Goal: Find specific page/section: Find specific page/section

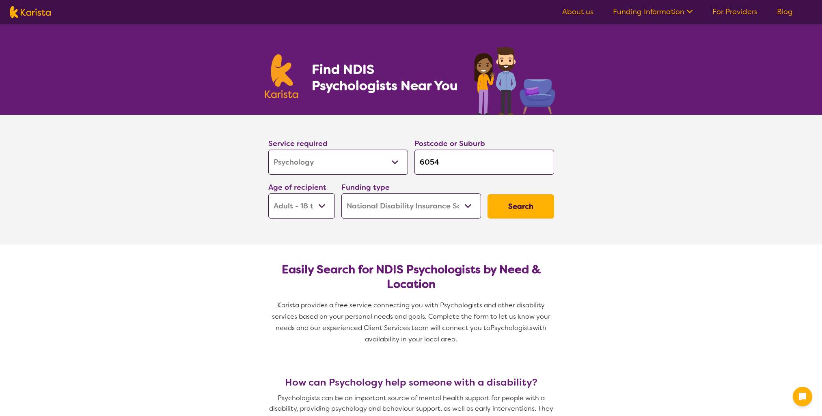
select select "Psychology"
select select "AD"
select select "NDIS"
select select "Psychology"
select select "AD"
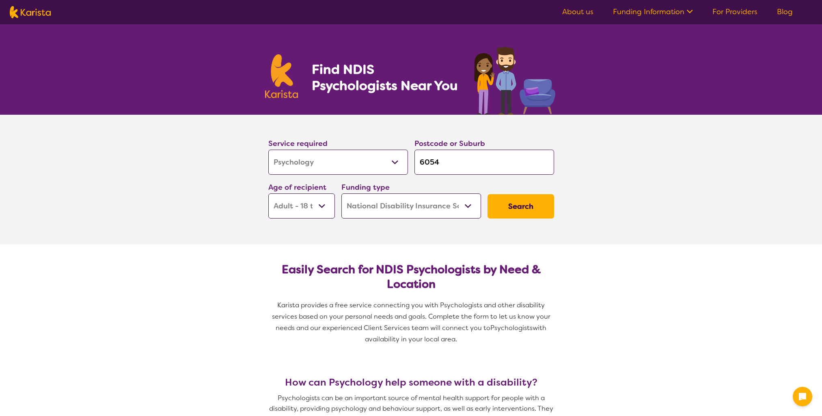
select select "NDIS"
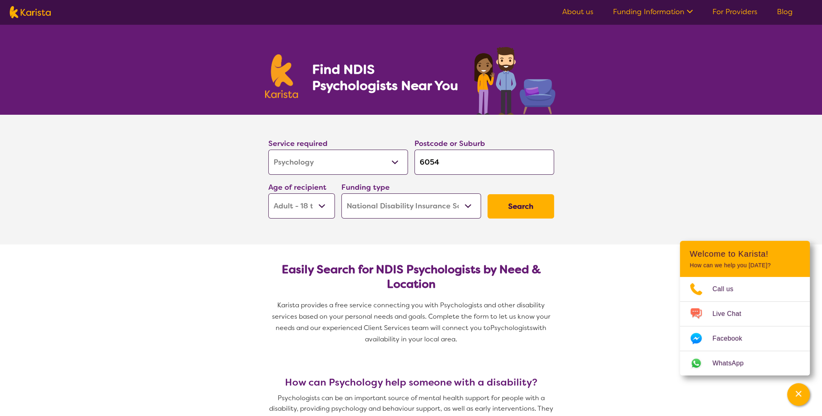
click at [524, 205] on button "Search" at bounding box center [521, 206] width 67 height 24
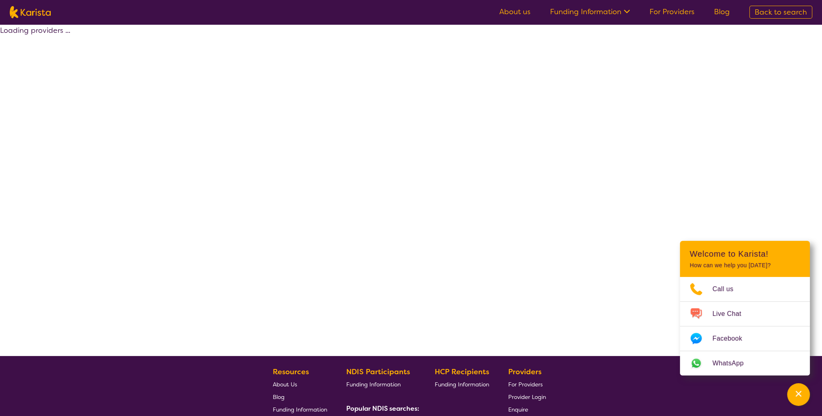
select select "by_score"
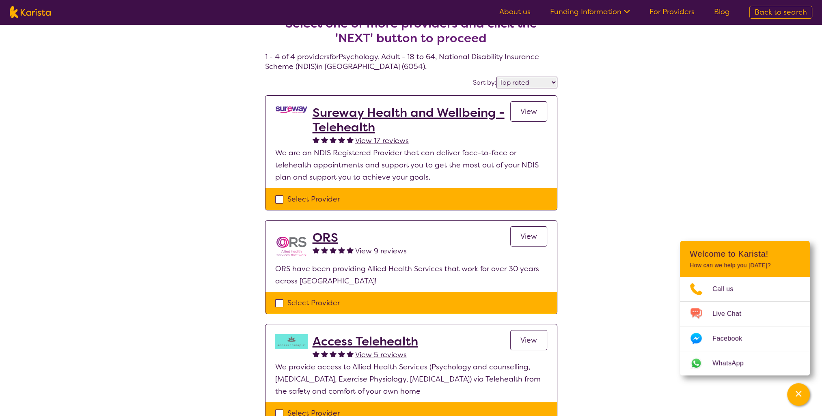
scroll to position [18, 0]
click at [345, 120] on h2 "Sureway Health and Wellbeing - Telehealth" at bounding box center [412, 120] width 198 height 29
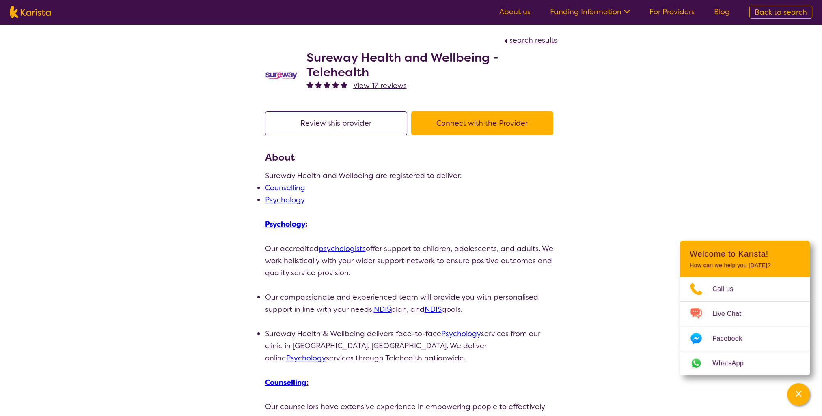
click at [628, 12] on icon at bounding box center [627, 12] width 6 height 4
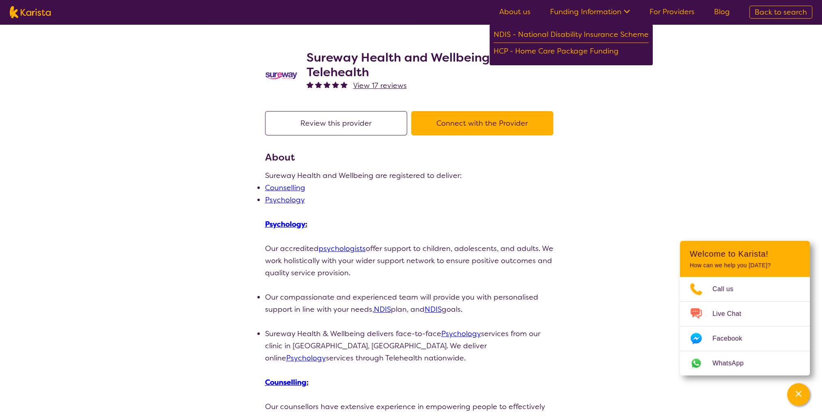
click at [548, 190] on li "Counselling" at bounding box center [411, 188] width 292 height 12
click at [463, 134] on button "Connect with the Provider" at bounding box center [482, 123] width 142 height 24
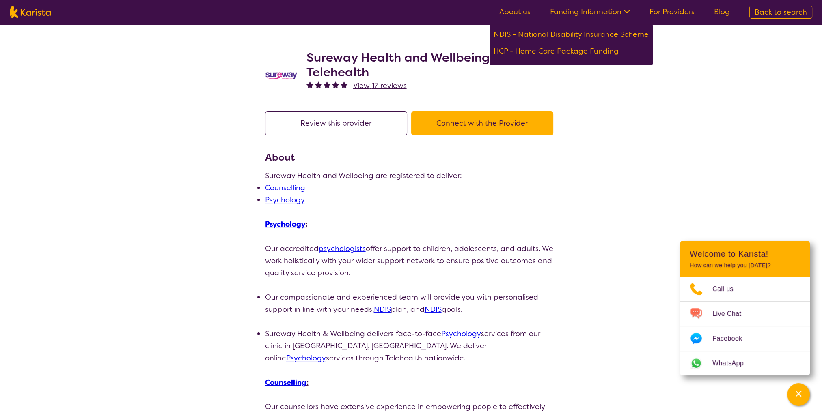
scroll to position [18, 0]
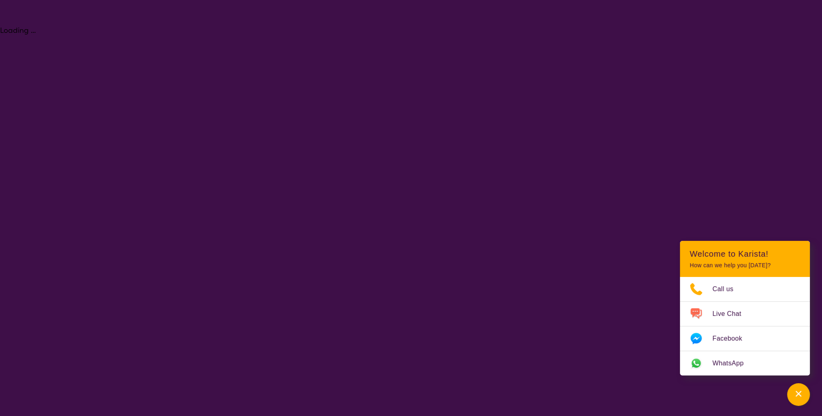
select select "Psychology"
select select "AD"
select select "NDIS"
select select "Psychology"
select select "AD"
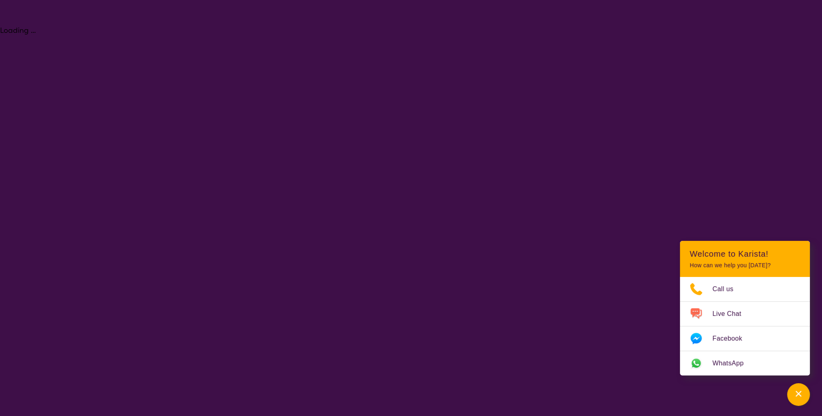
select select "NDIS"
